Goal: Task Accomplishment & Management: Complete application form

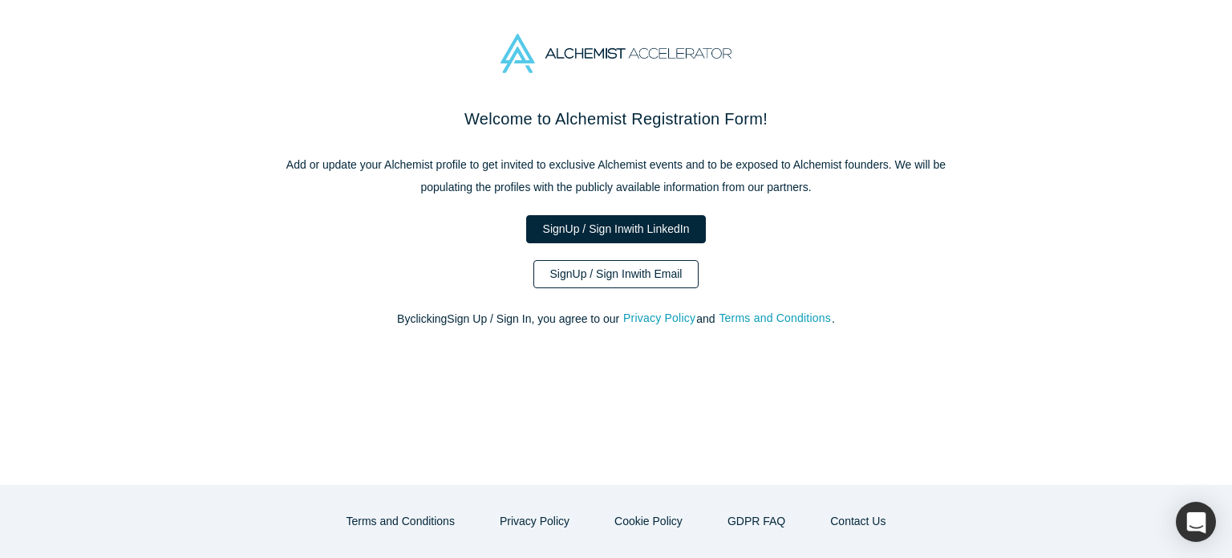
click at [655, 271] on link "Sign Up / Sign In with Email" at bounding box center [616, 274] width 166 height 28
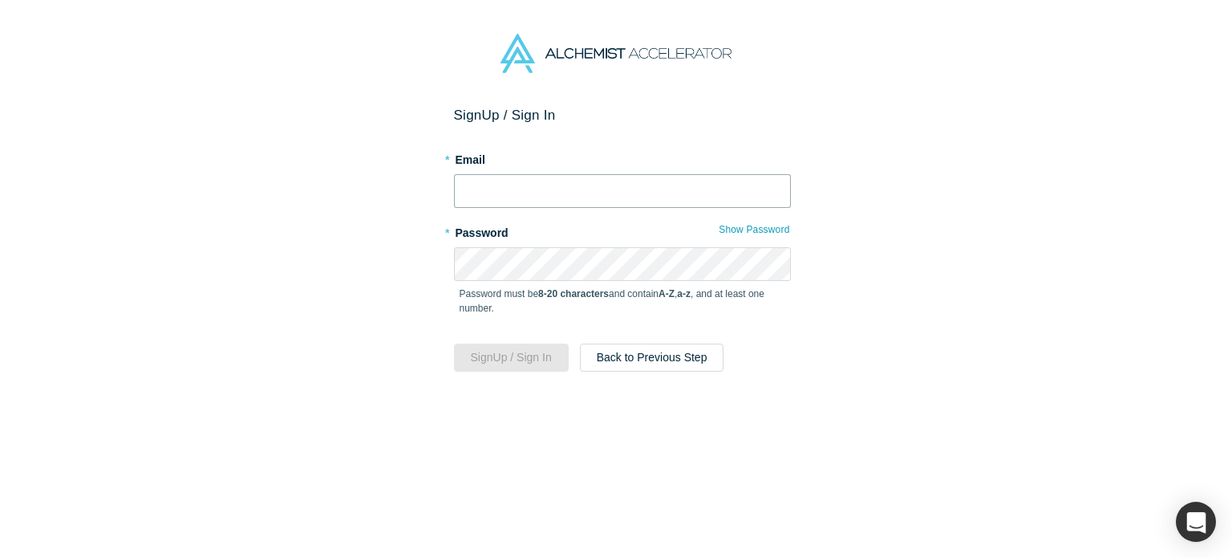
click at [607, 189] on input "text" at bounding box center [622, 191] width 337 height 34
type input "[EMAIL_ADDRESS][DOMAIN_NAME]"
click at [535, 348] on button "Sign Up / Sign In" at bounding box center [511, 357] width 115 height 28
